Goal: Transaction & Acquisition: Book appointment/travel/reservation

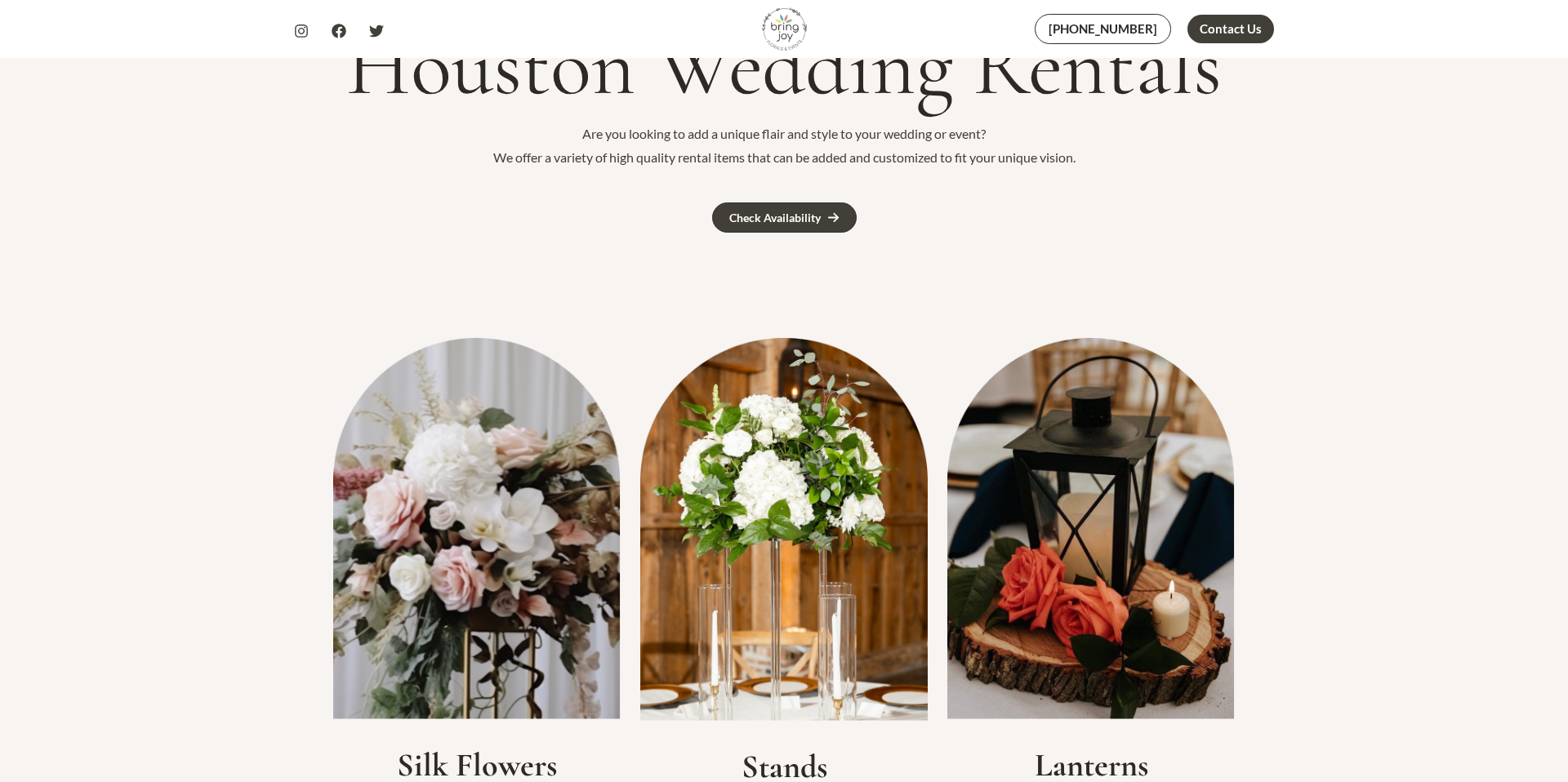
scroll to position [359, 0]
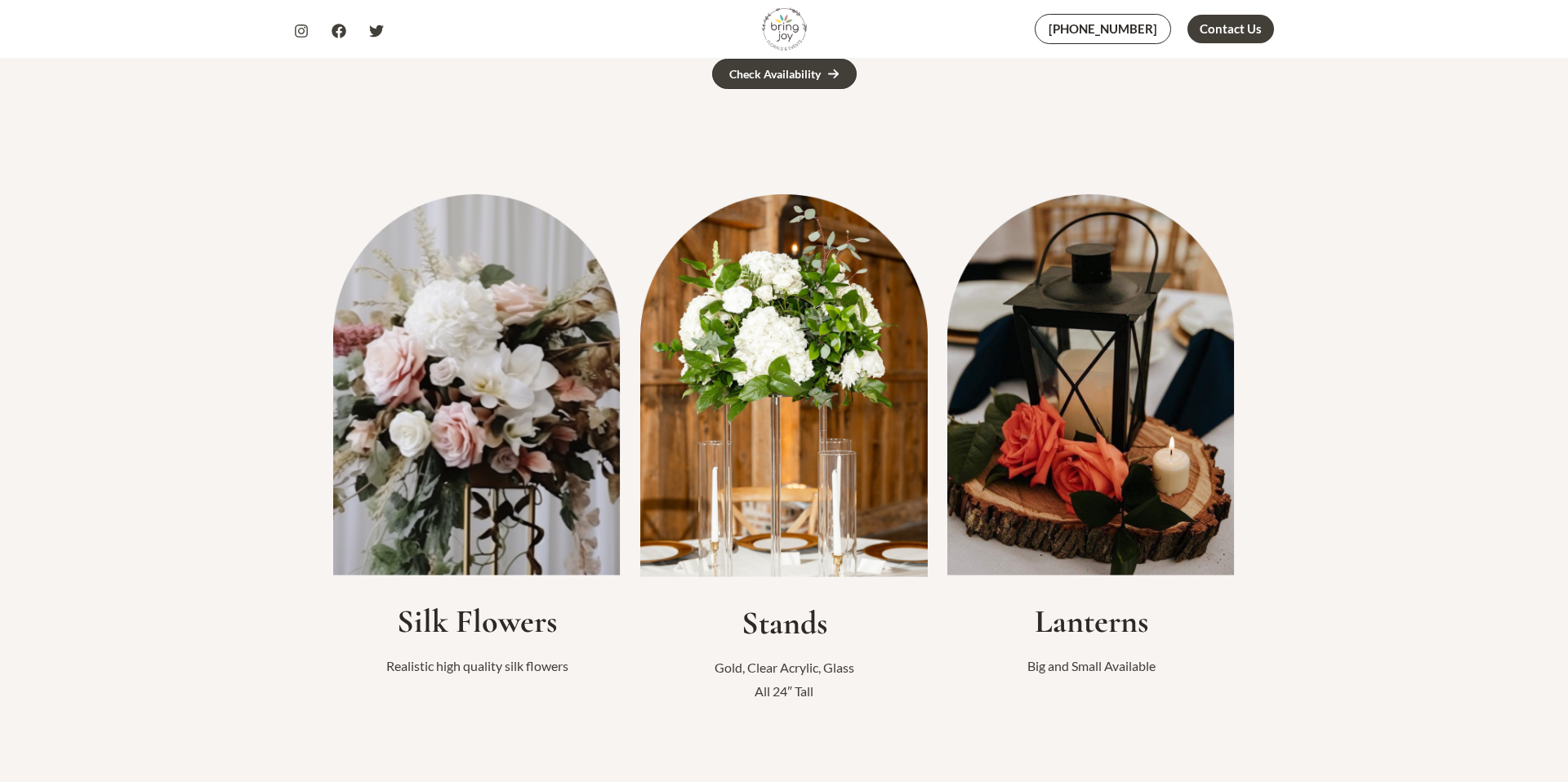
click at [745, 464] on img at bounding box center [783, 385] width 287 height 382
click at [763, 499] on img at bounding box center [783, 385] width 287 height 382
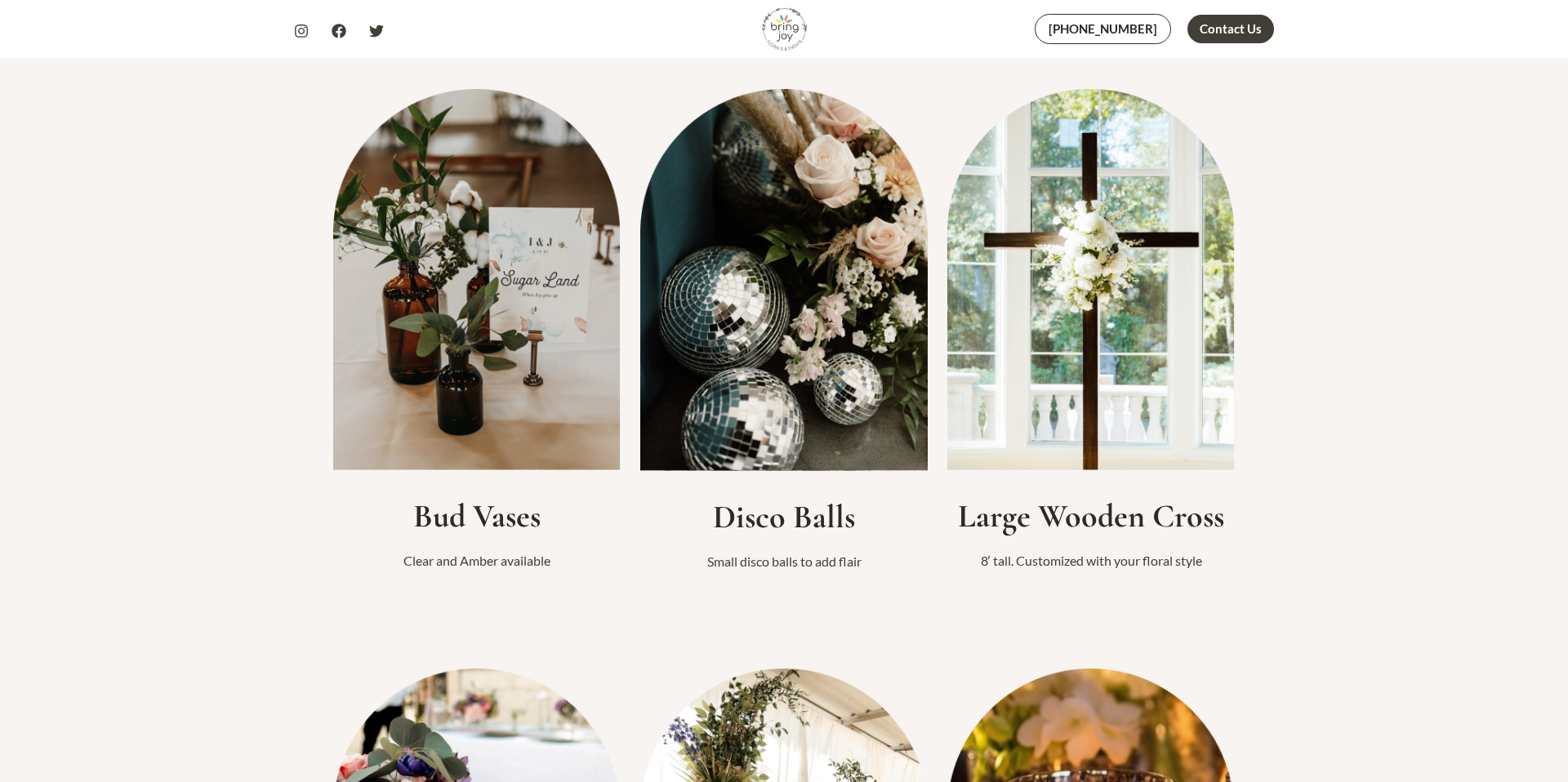
scroll to position [1083, 0]
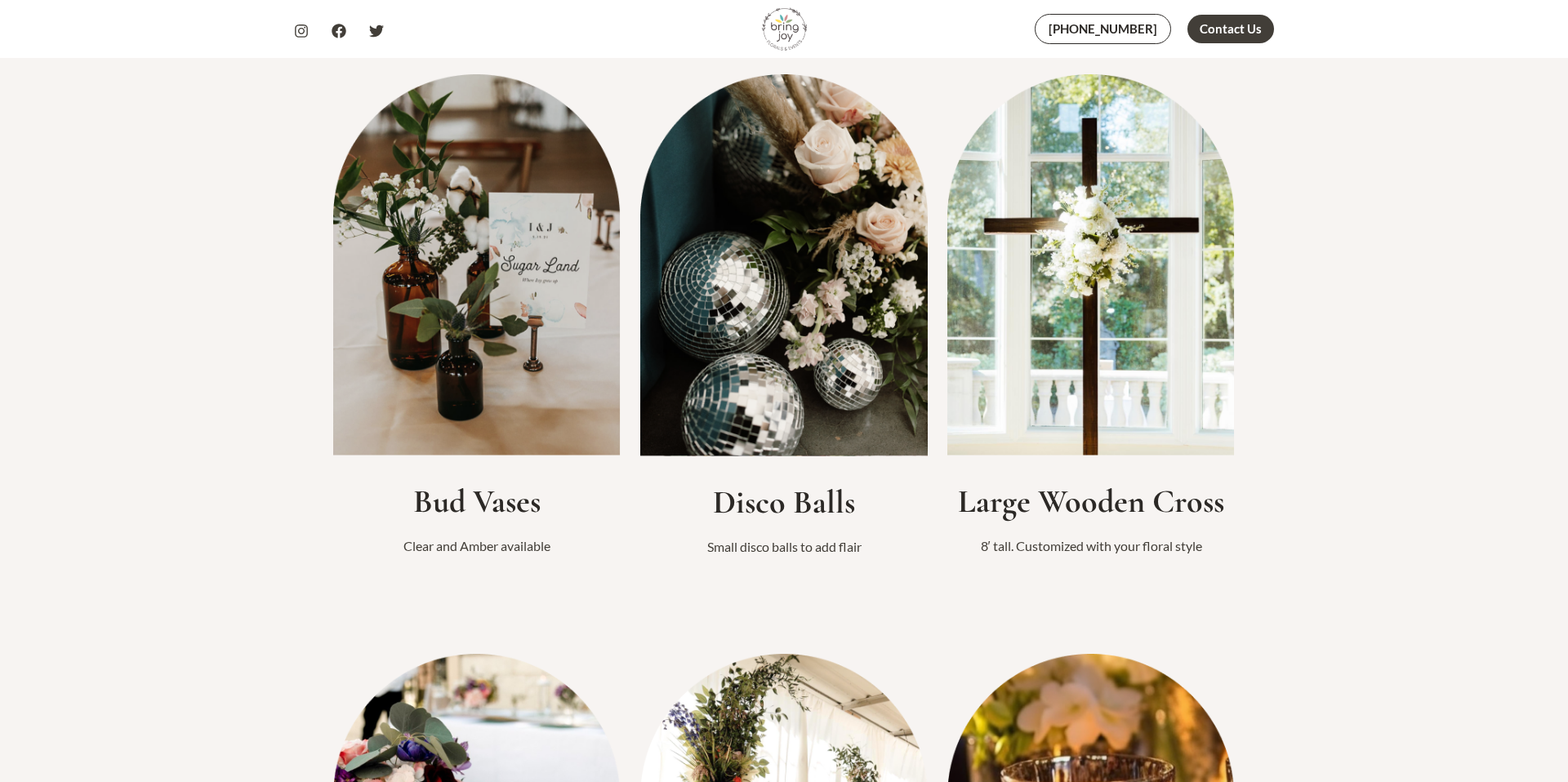
click at [796, 321] on img at bounding box center [783, 265] width 287 height 382
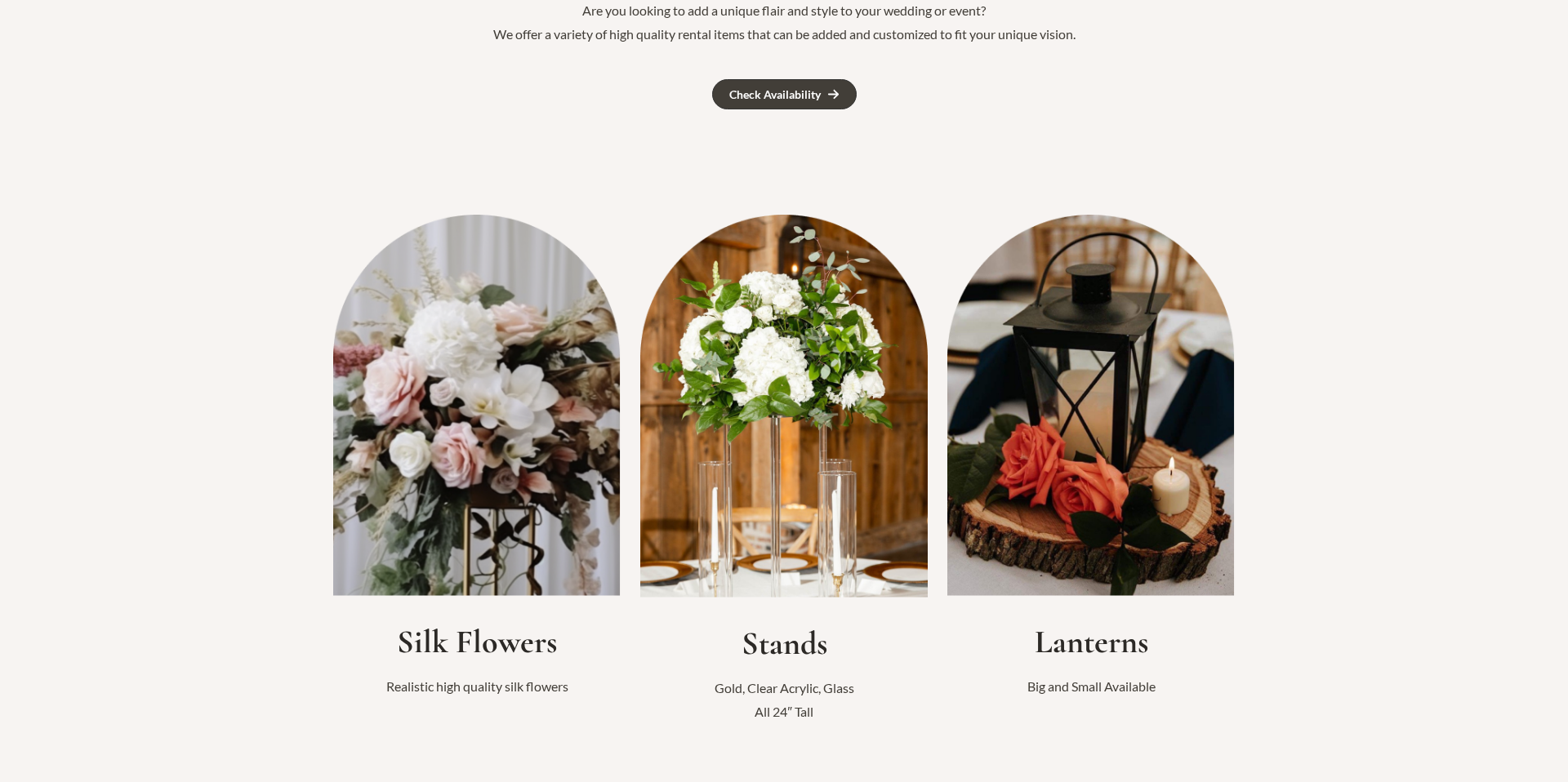
scroll to position [0, 0]
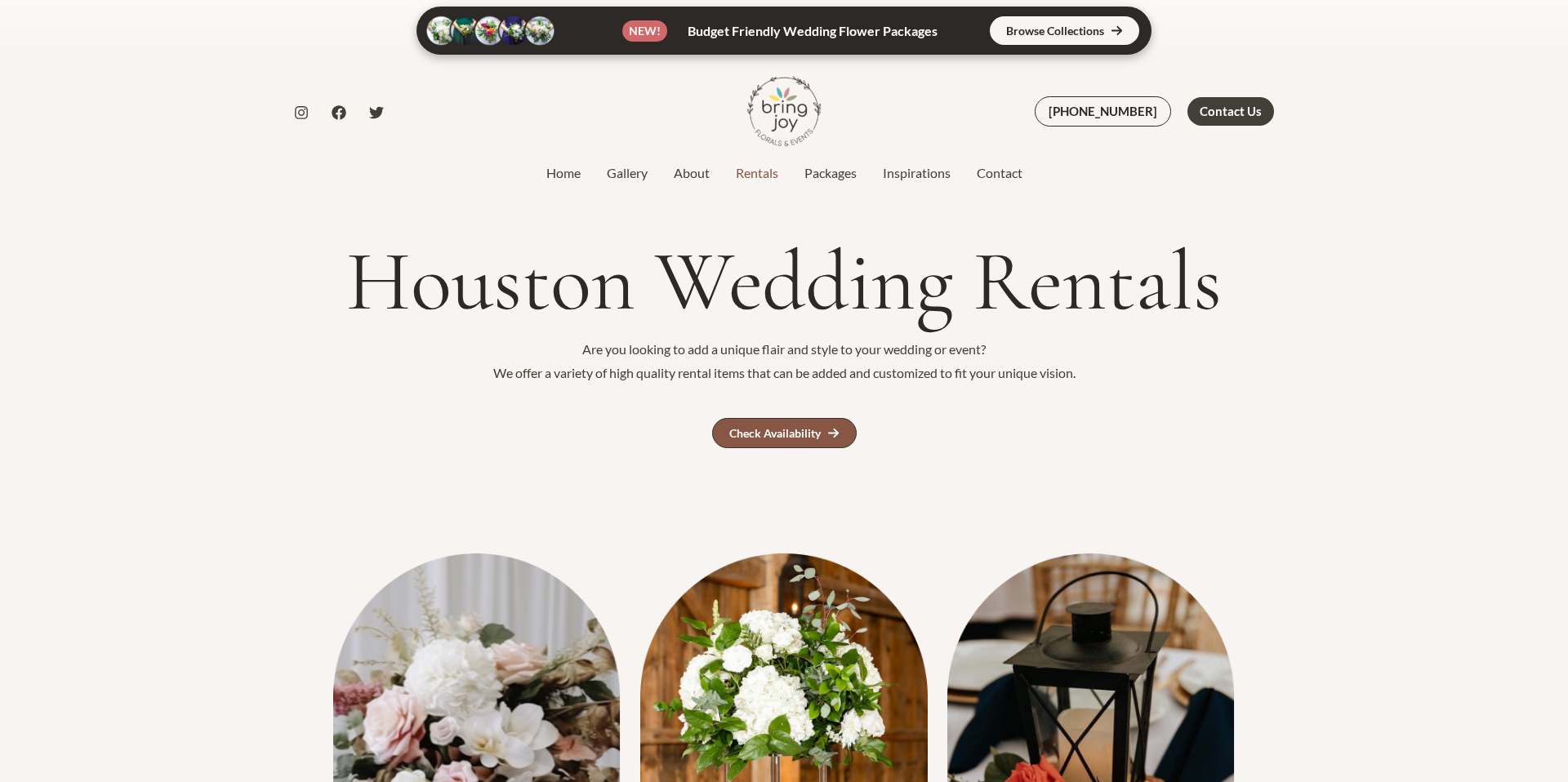
click at [771, 425] on link "Check Availability" at bounding box center [784, 433] width 144 height 30
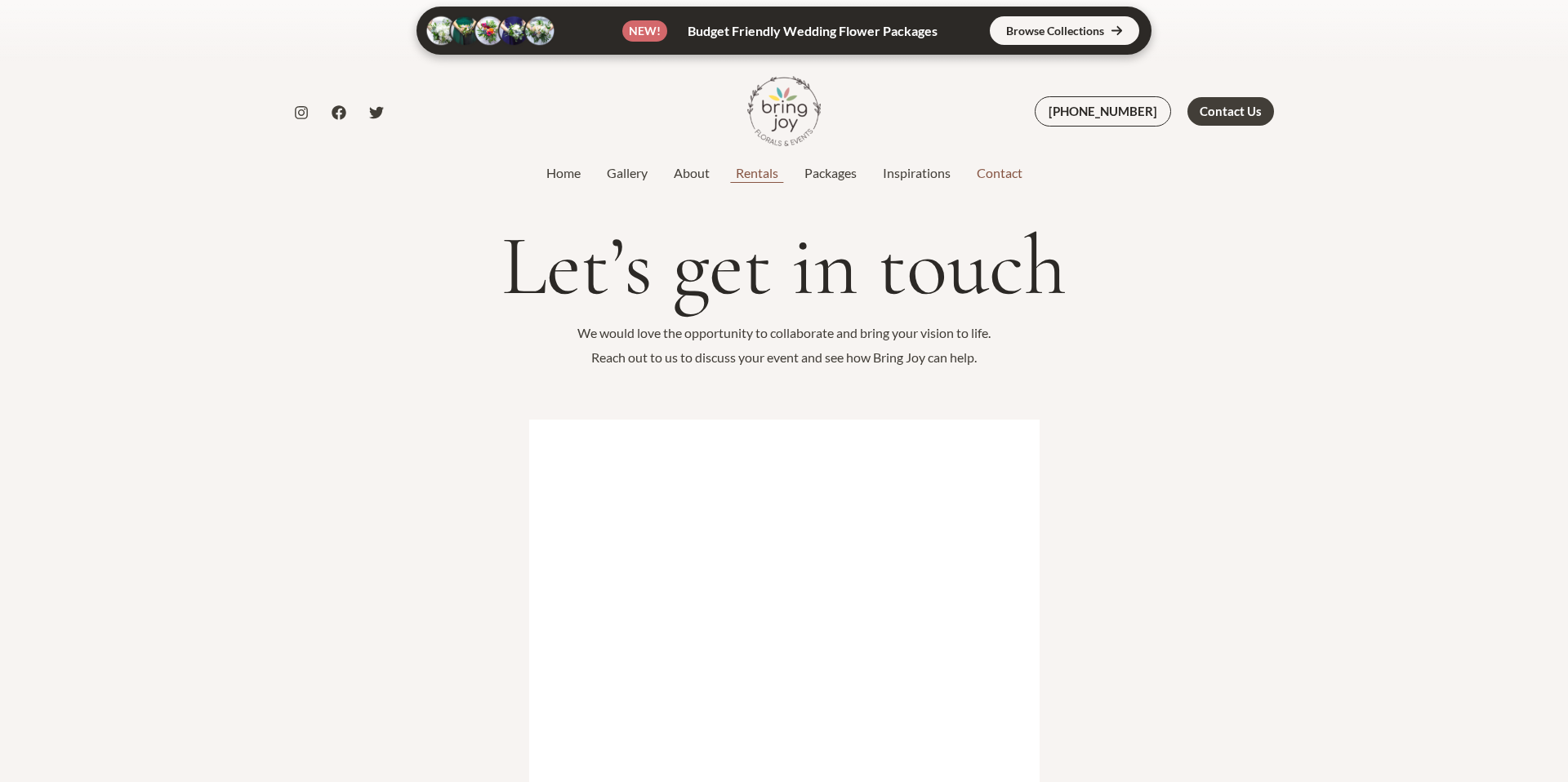
click at [753, 175] on link "Rentals" at bounding box center [757, 173] width 69 height 19
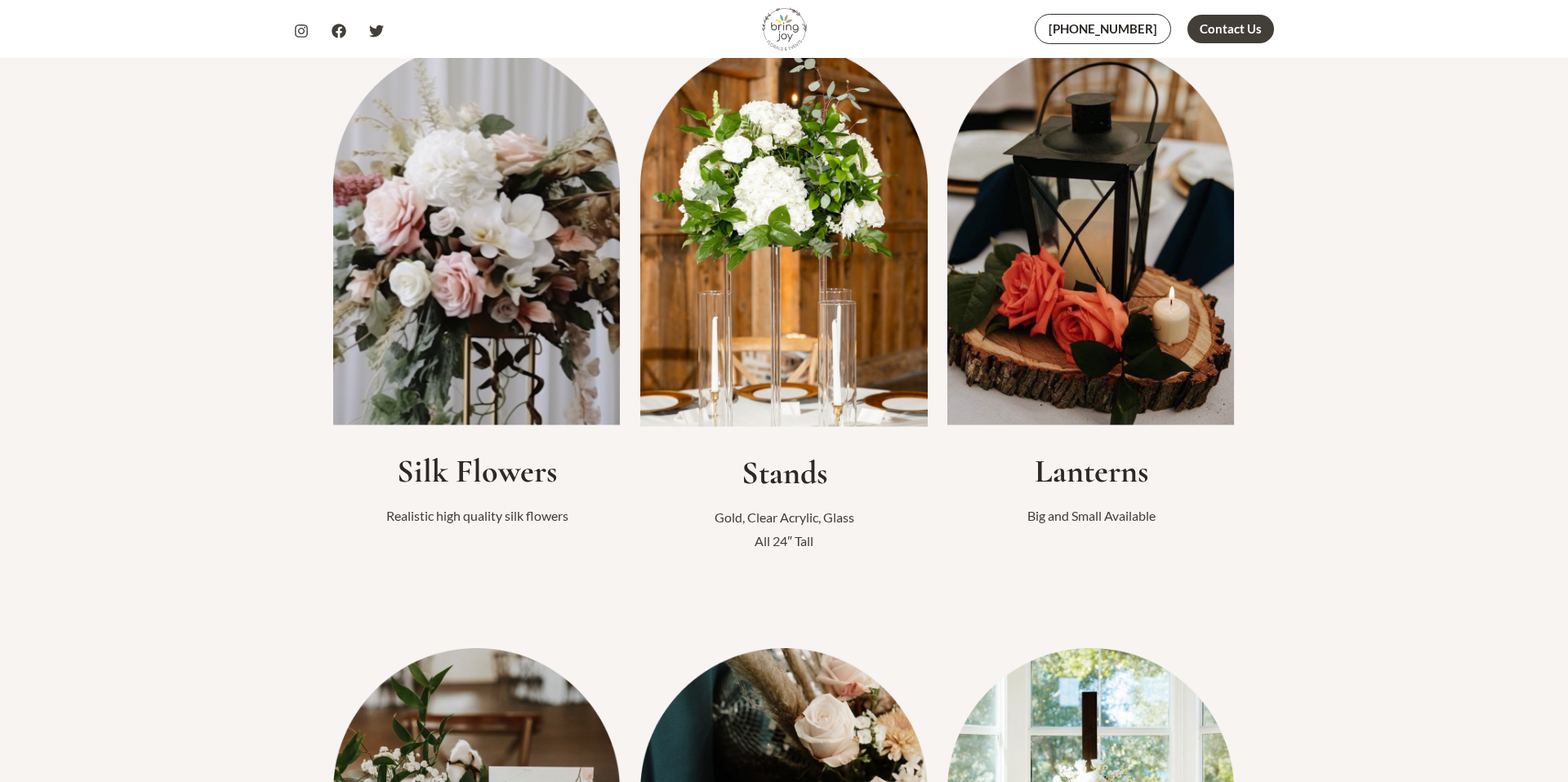
scroll to position [512, 0]
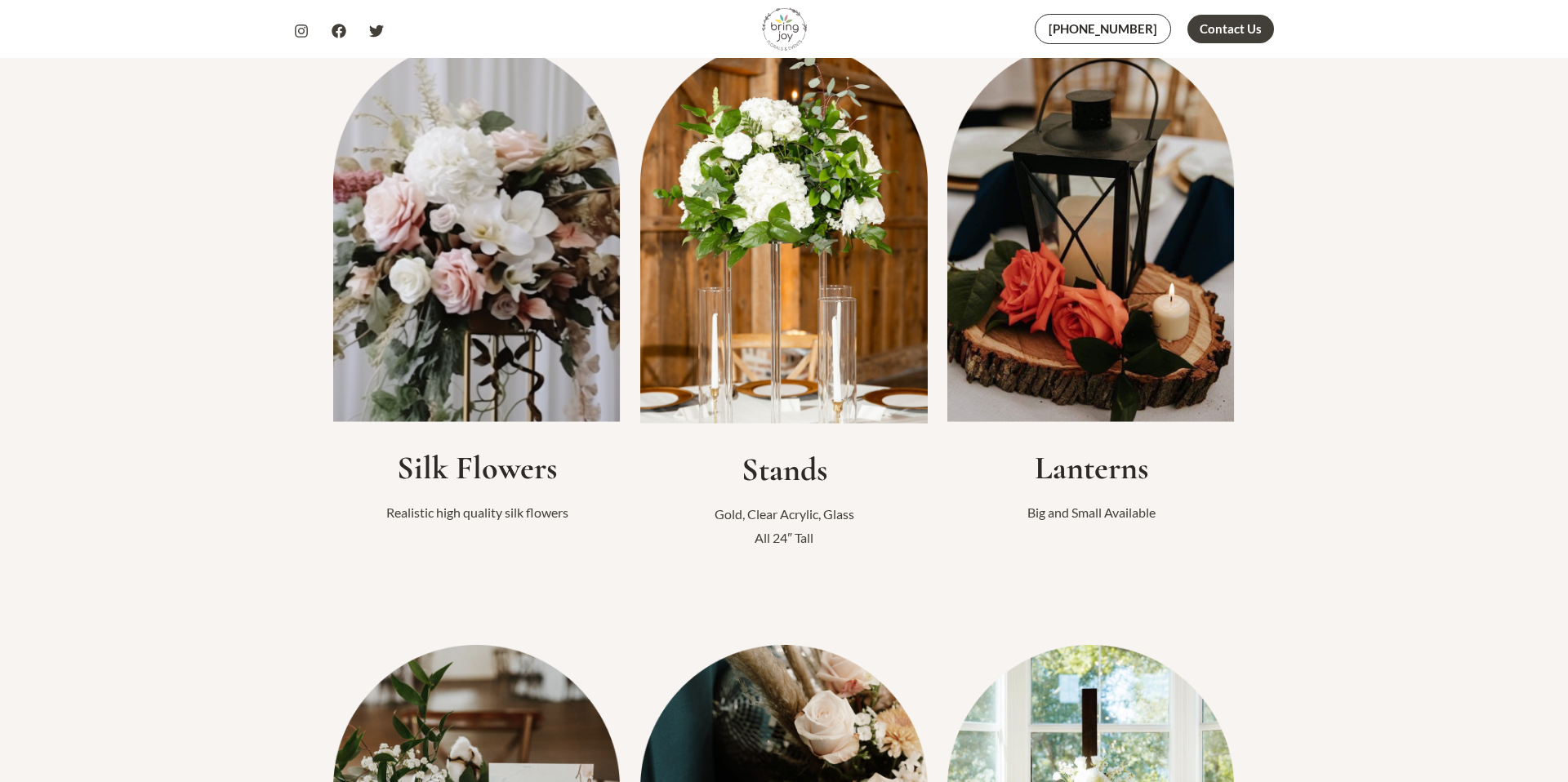
click at [770, 477] on h2 "Stands" at bounding box center [783, 469] width 287 height 40
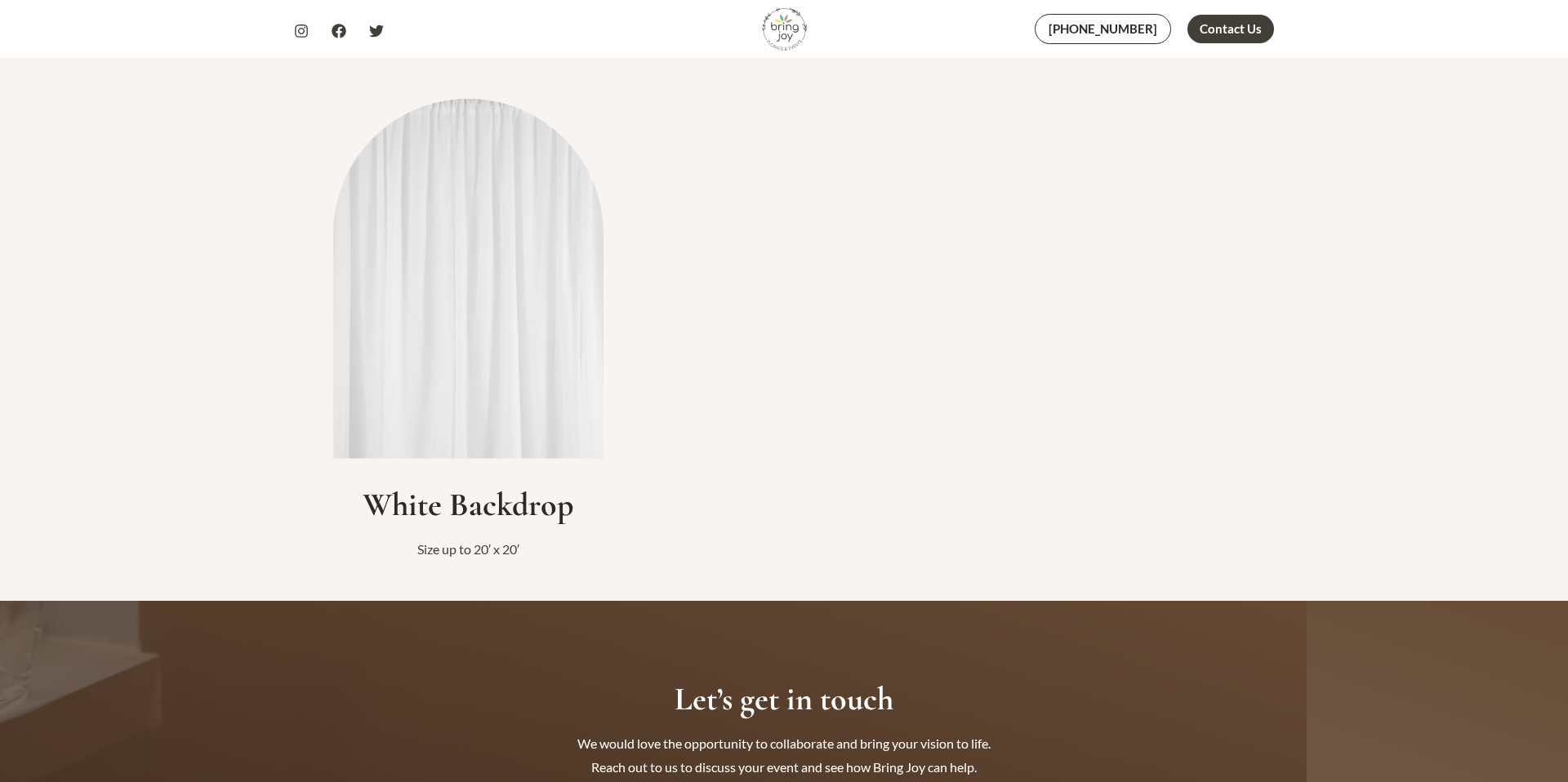
scroll to position [2229, 0]
